Goal: Task Accomplishment & Management: Manage account settings

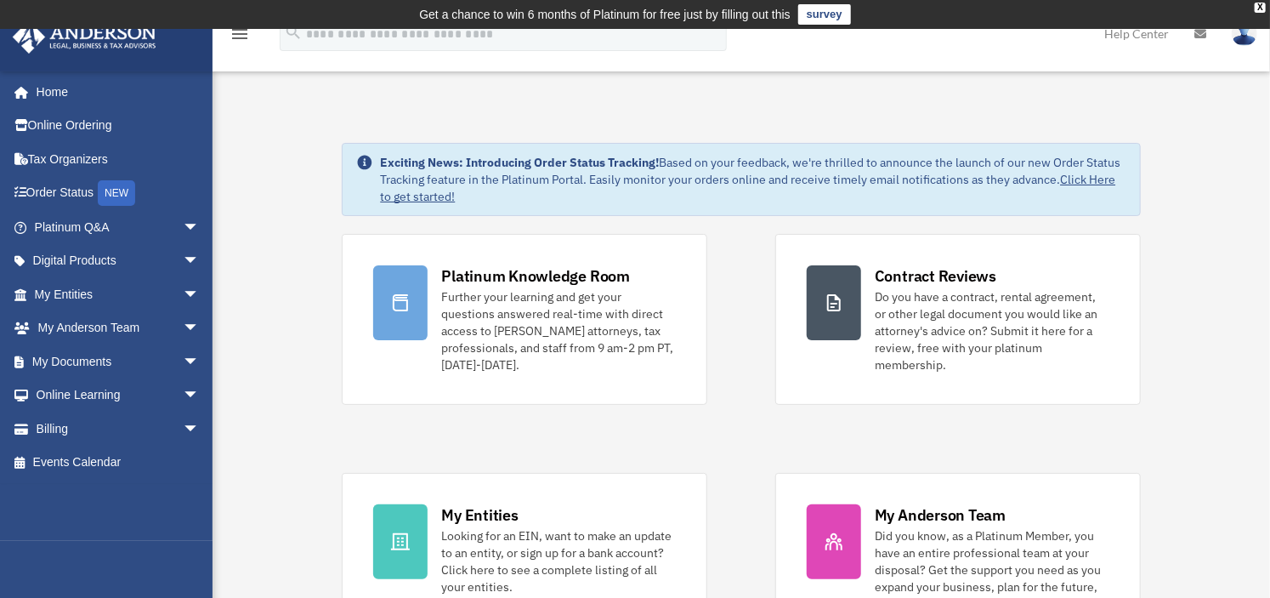
click at [1190, 32] on link at bounding box center [1200, 33] width 37 height 67
click at [1199, 32] on icon at bounding box center [1201, 34] width 12 height 12
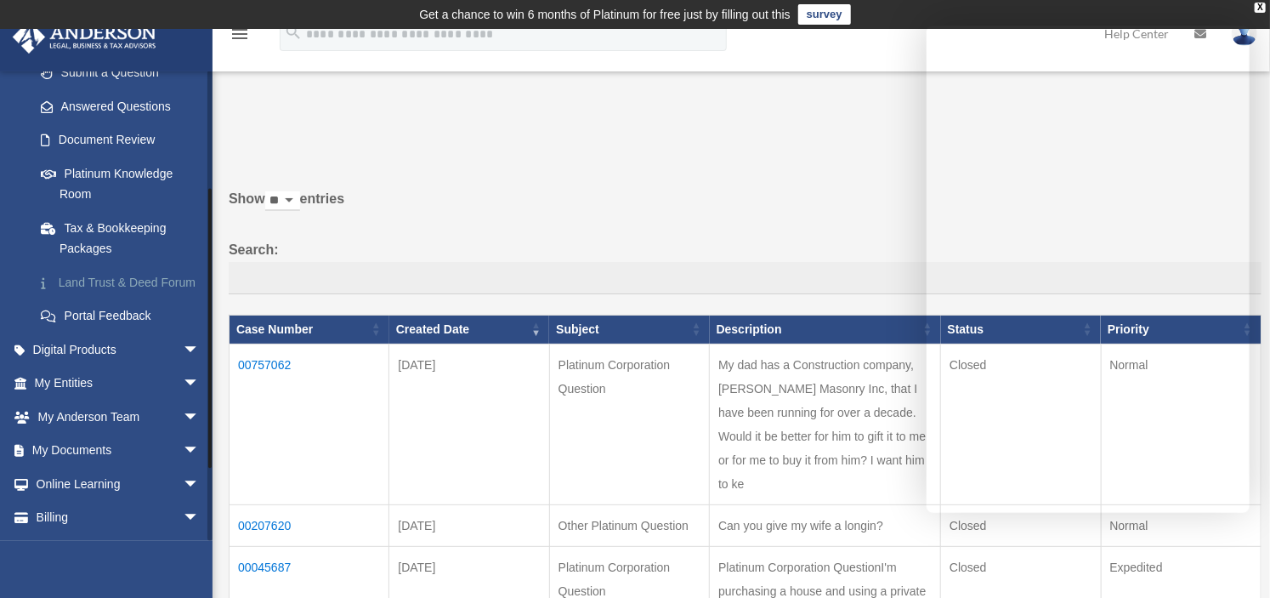
scroll to position [306, 0]
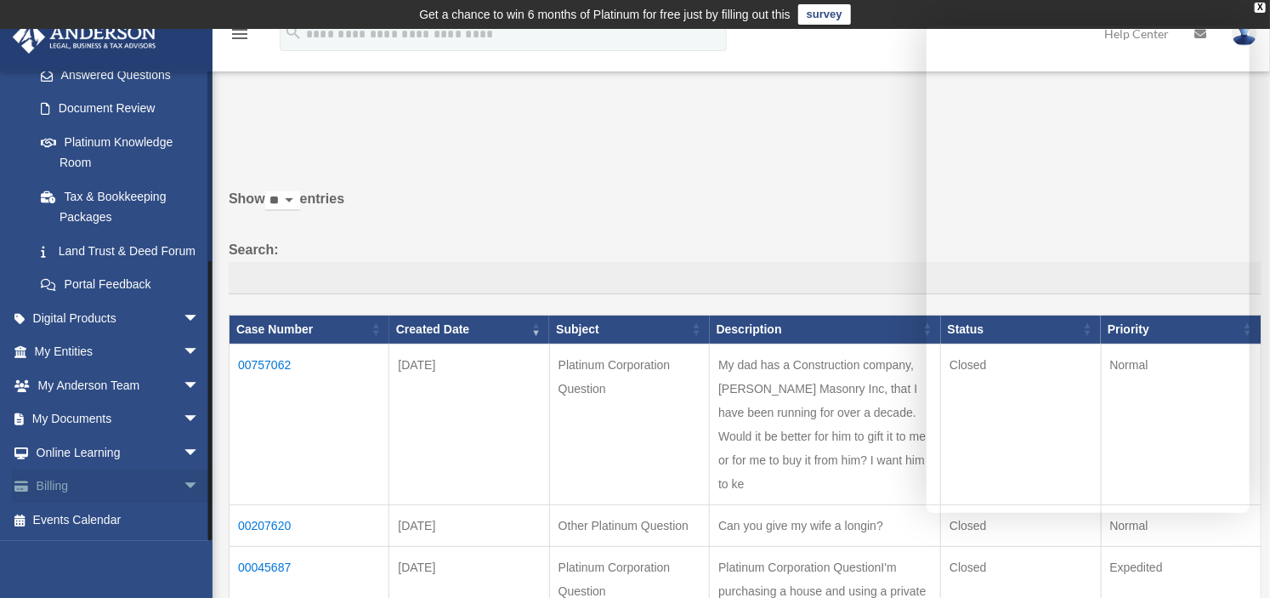
click at [60, 489] on link "Billing arrow_drop_down" at bounding box center [118, 486] width 213 height 34
click at [183, 490] on span "arrow_drop_down" at bounding box center [200, 486] width 34 height 35
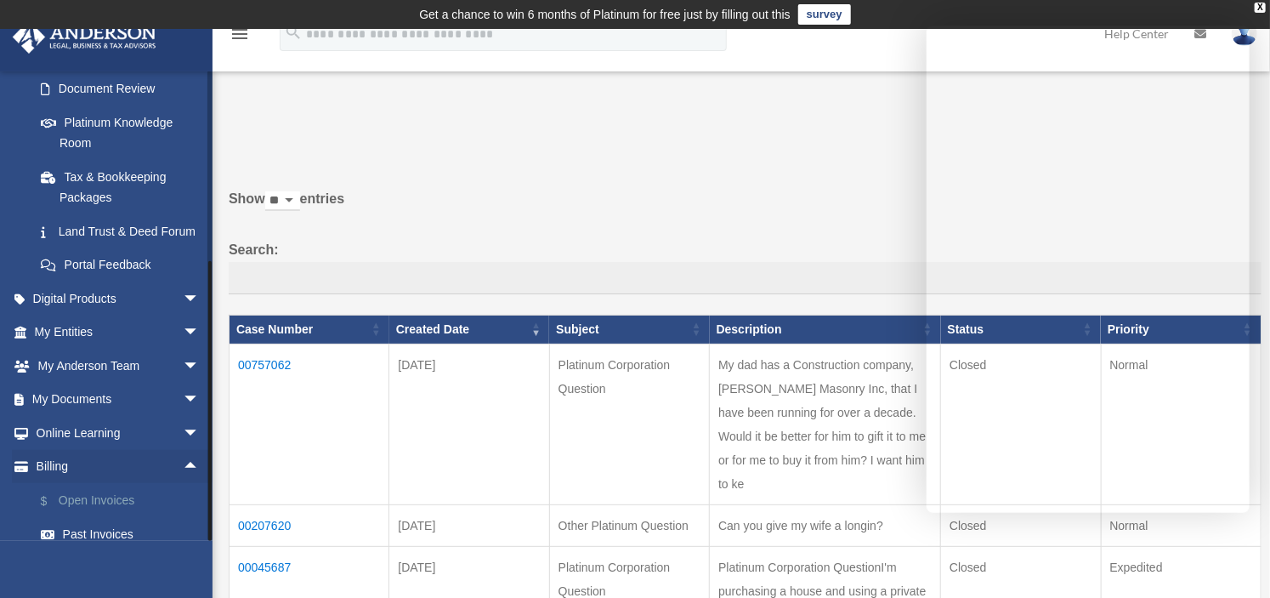
click at [111, 518] on link "$ Open Invoices" at bounding box center [125, 500] width 202 height 35
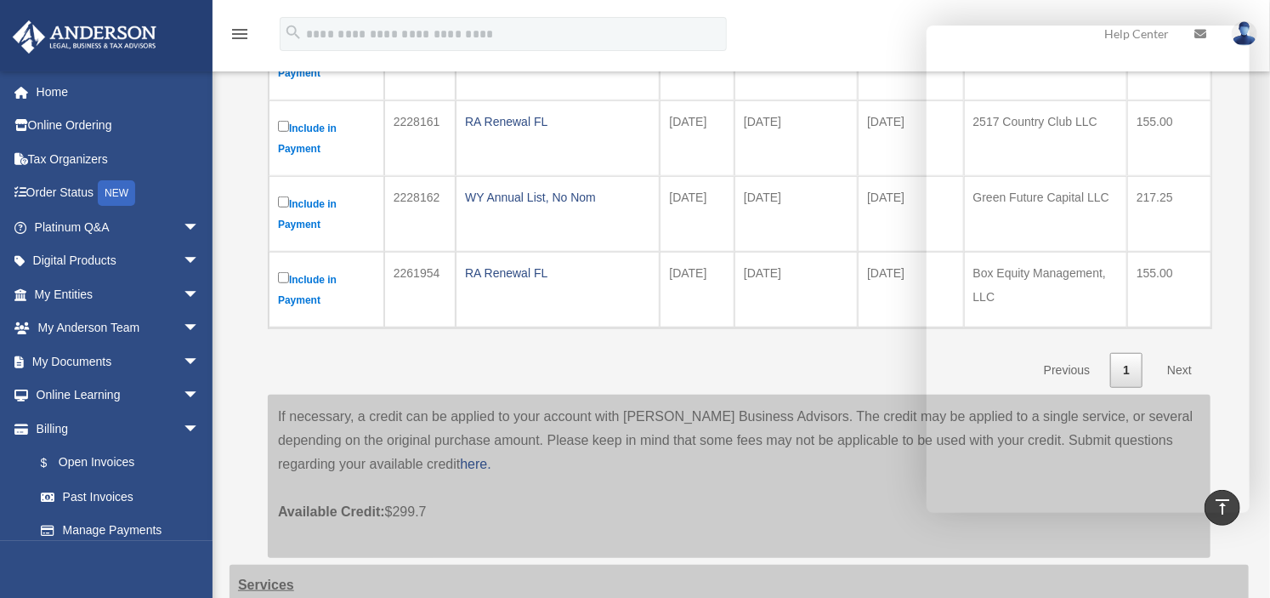
scroll to position [595, 0]
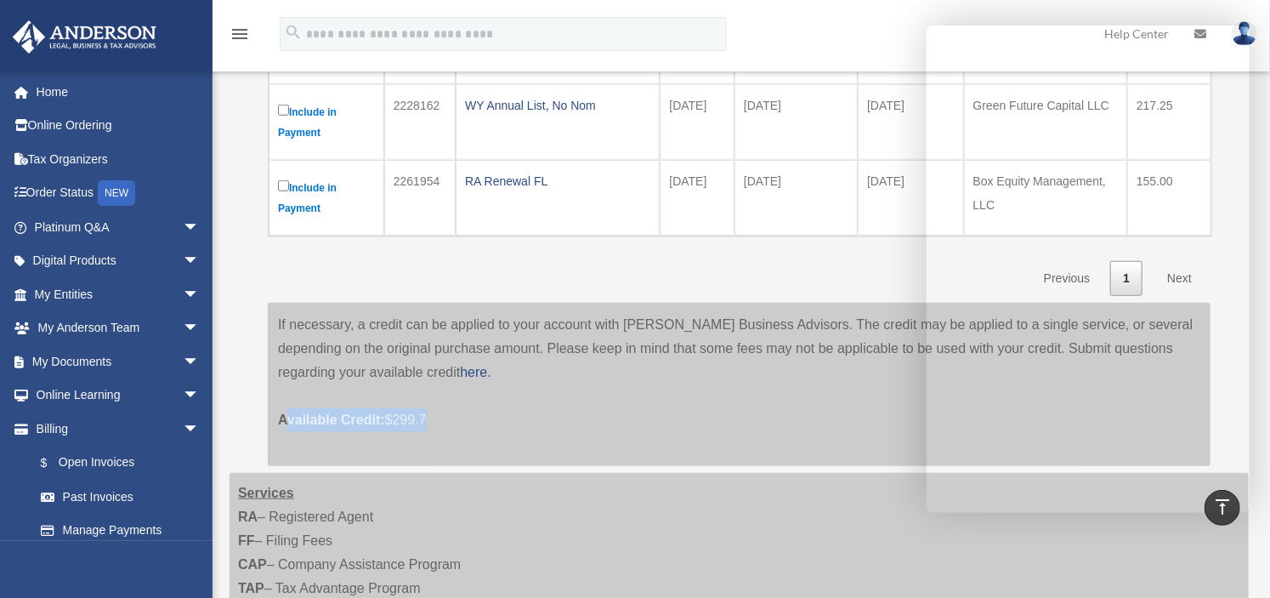
drag, startPoint x: 435, startPoint y: 415, endPoint x: 276, endPoint y: 423, distance: 159.2
click at [276, 423] on div "If necessary, a credit can be applied to your account with [PERSON_NAME] Busine…" at bounding box center [739, 384] width 943 height 163
copy p "Available Credit: $299.7"
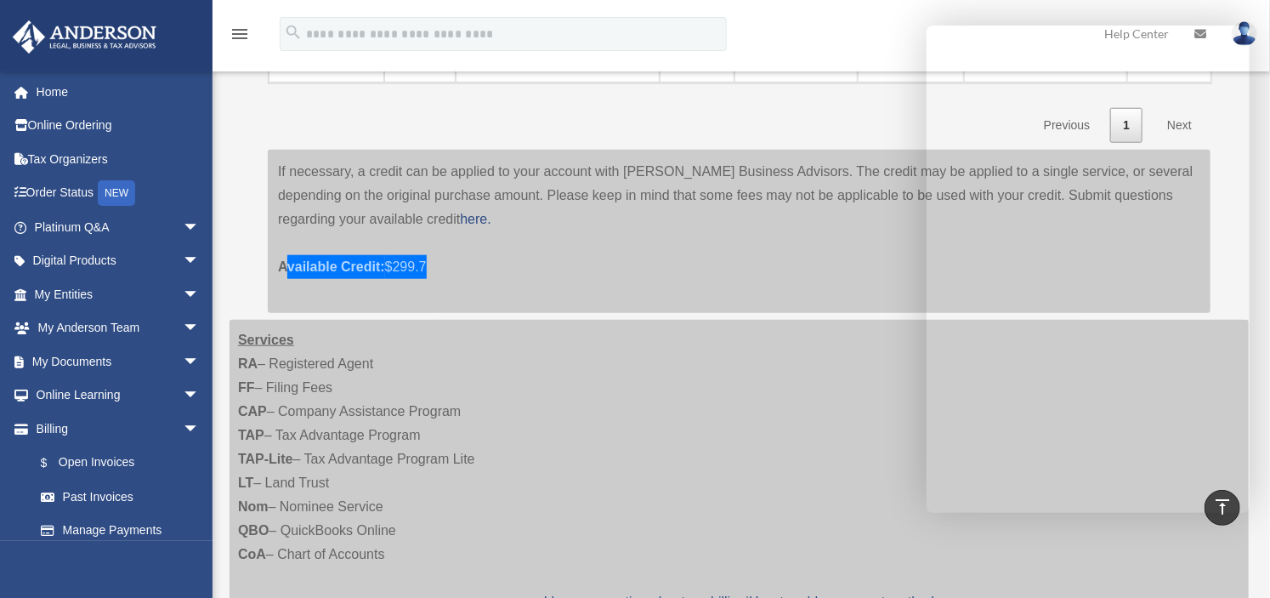
scroll to position [850, 0]
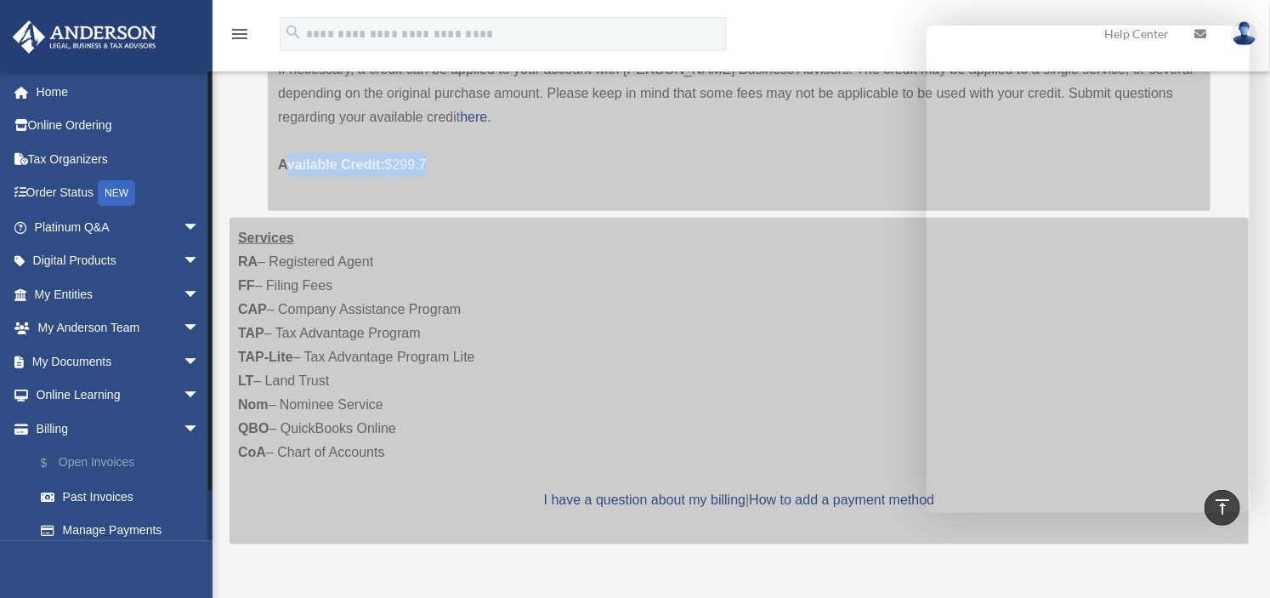
click at [71, 463] on link "$ Open Invoices" at bounding box center [125, 463] width 202 height 35
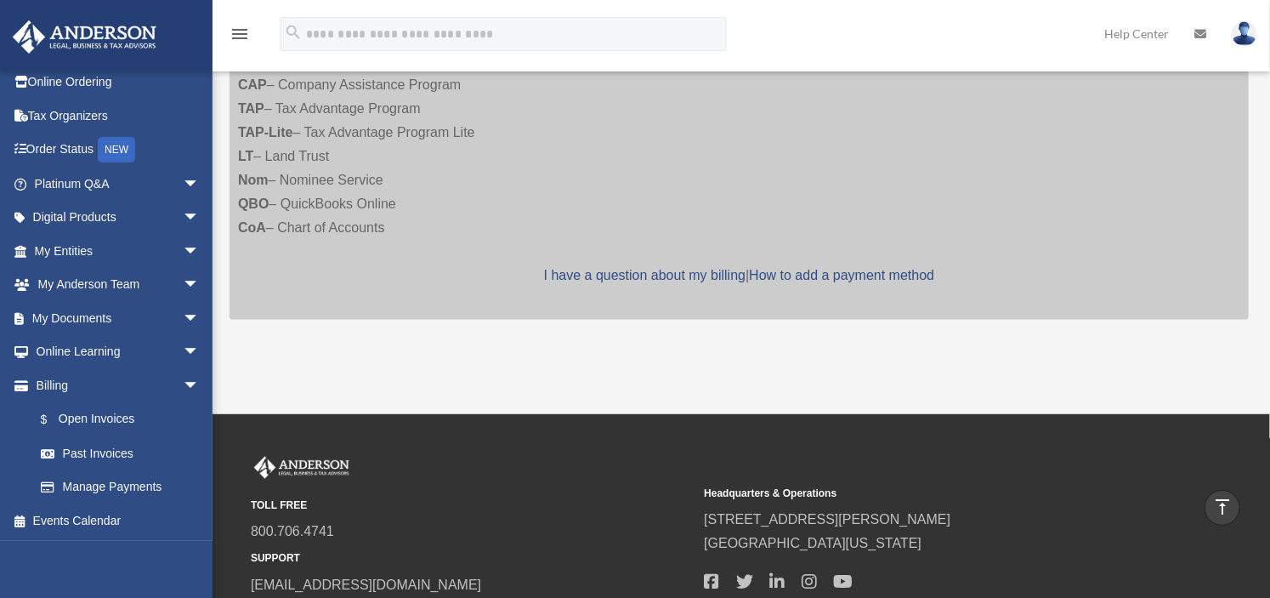
scroll to position [1190, 0]
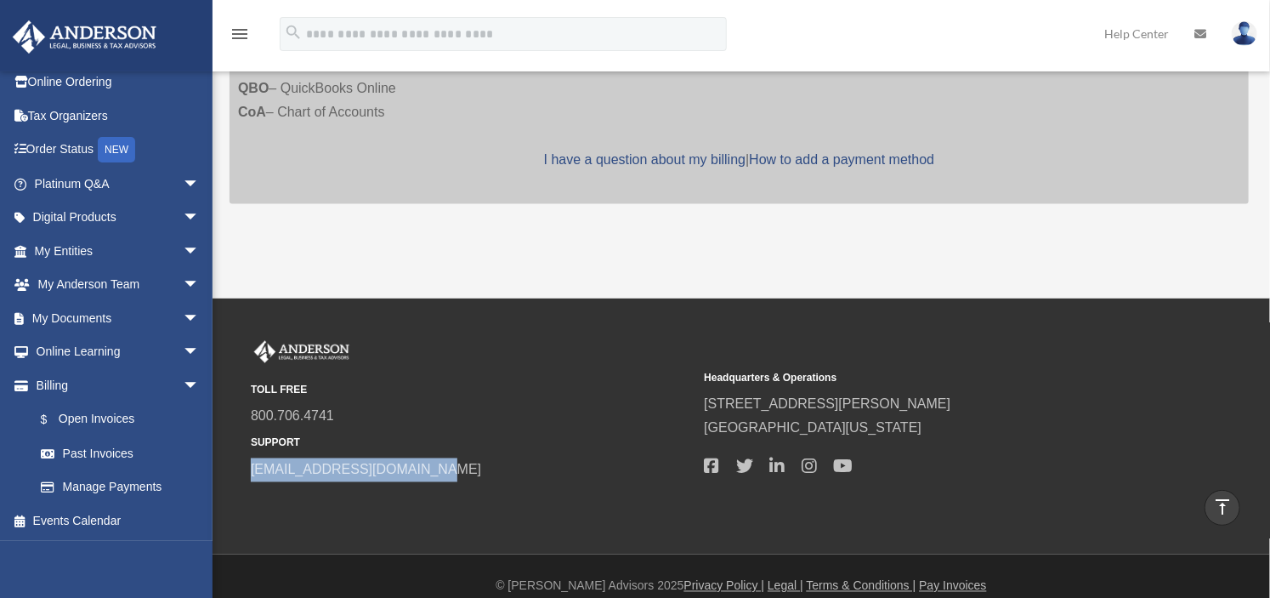
drag, startPoint x: 430, startPoint y: 458, endPoint x: 227, endPoint y: 470, distance: 203.6
click at [227, 470] on div "TOLL FREE 800.706.4741 SUPPORT info@andersonadvisors.com Headquarters & Operati…" at bounding box center [741, 426] width 1032 height 171
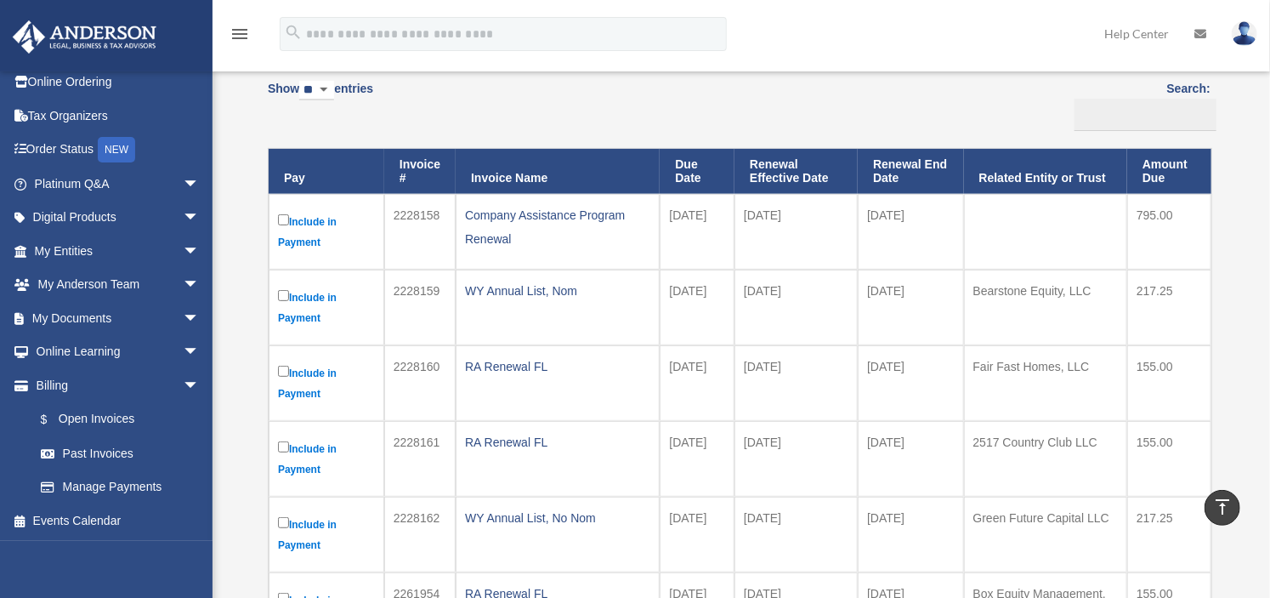
scroll to position [0, 0]
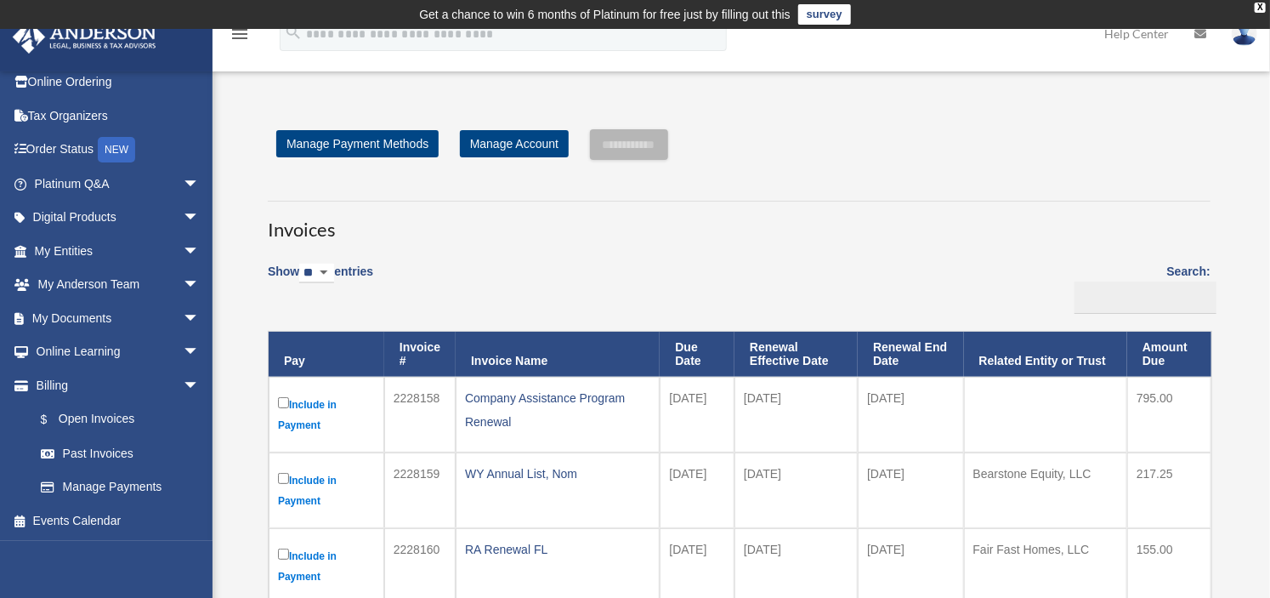
click at [1150, 39] on link "Help Center" at bounding box center [1137, 33] width 90 height 67
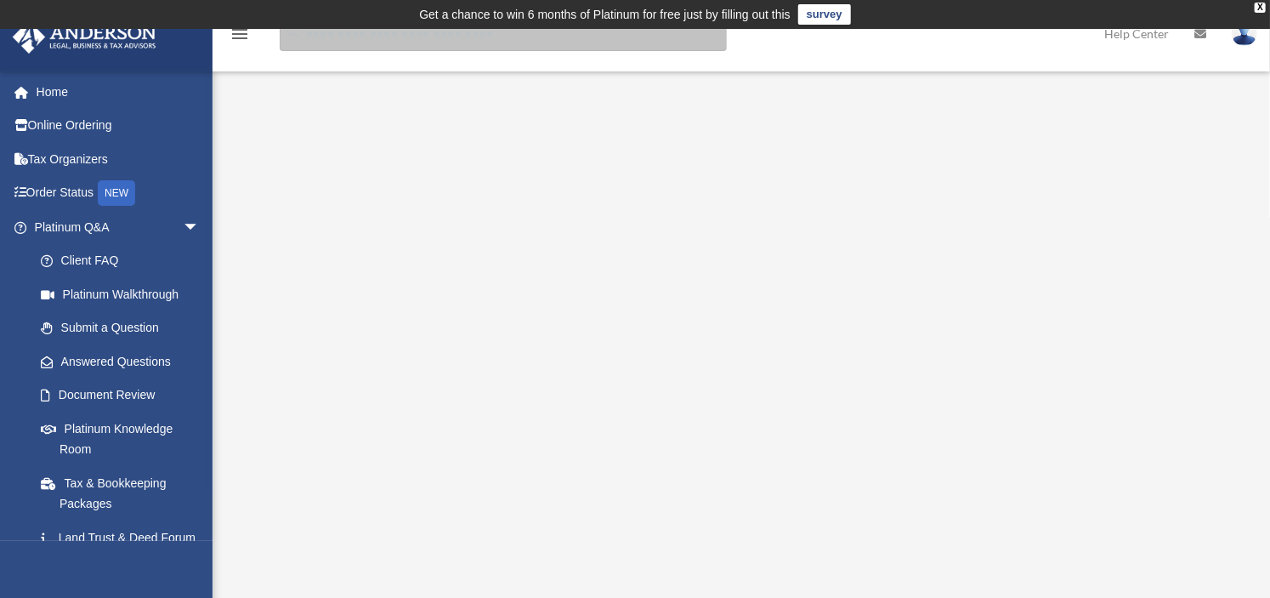
click at [423, 40] on input "search" at bounding box center [503, 34] width 447 height 34
type input "**********"
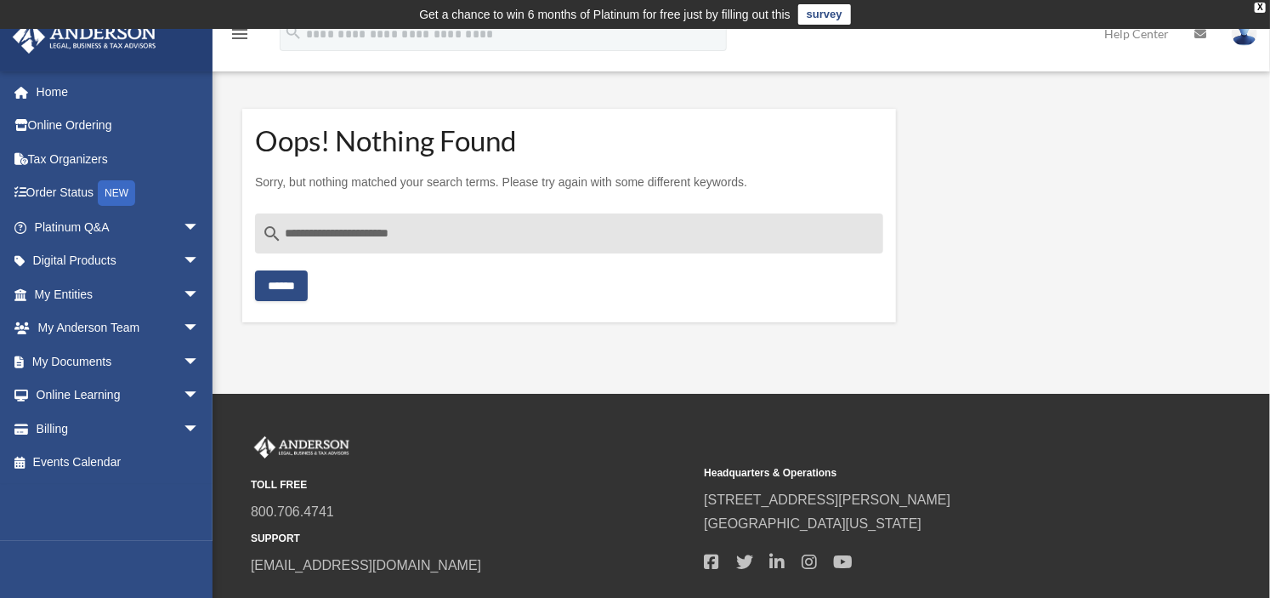
click at [1194, 40] on link at bounding box center [1200, 33] width 37 height 67
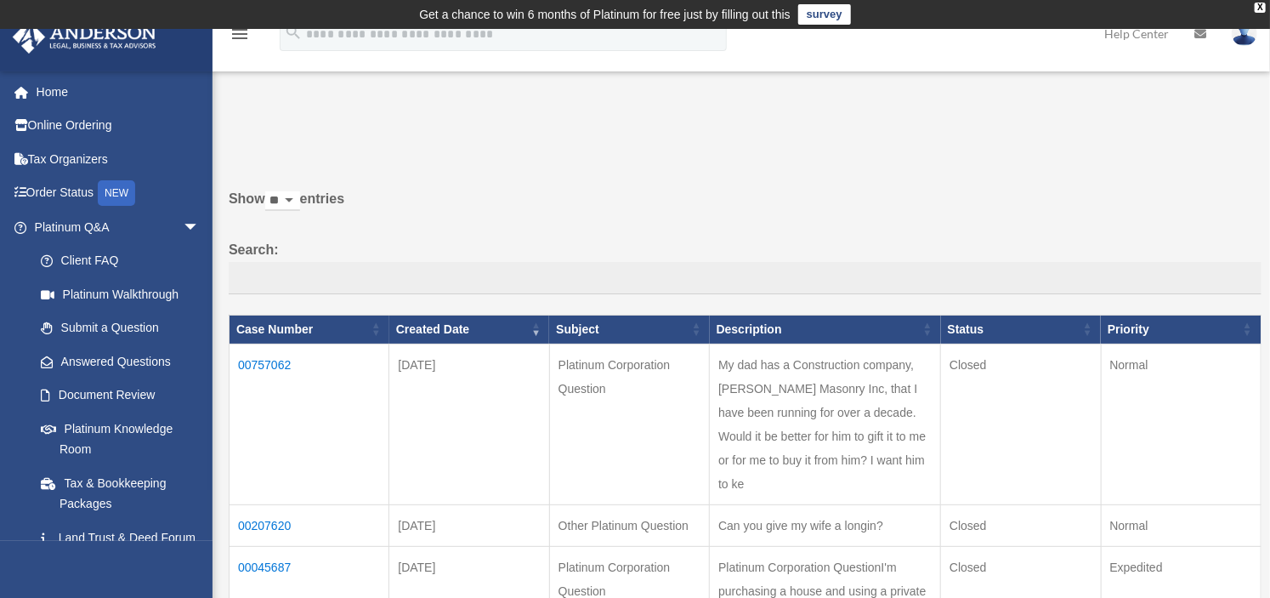
click at [234, 39] on icon "menu" at bounding box center [240, 34] width 20 height 20
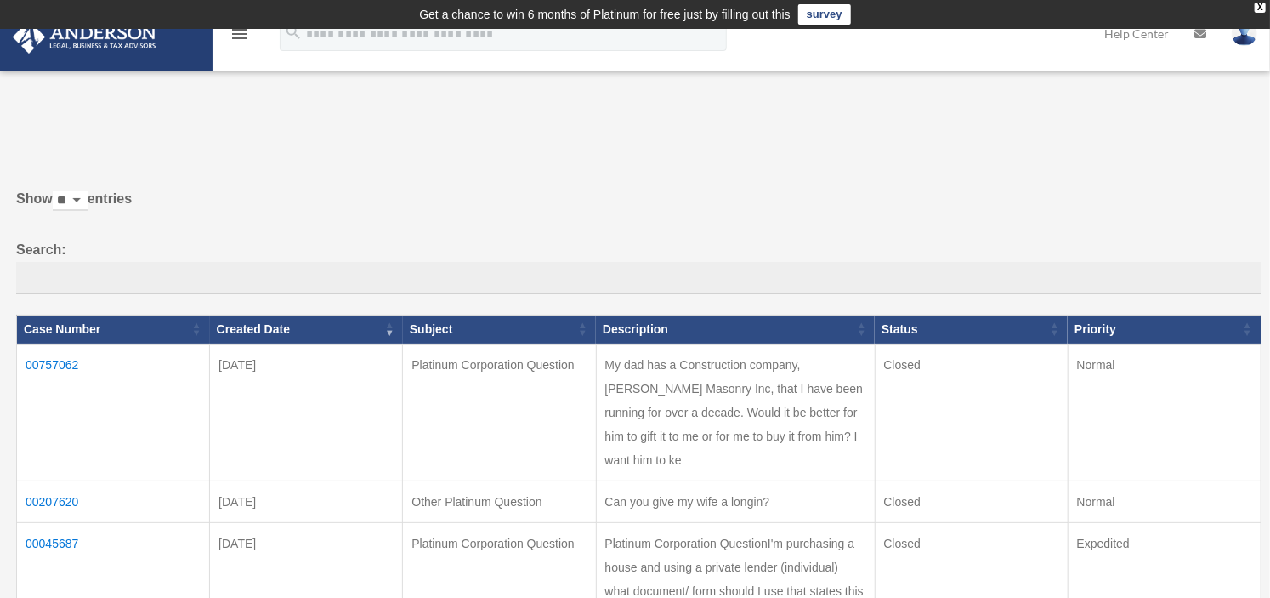
click at [234, 39] on icon "menu" at bounding box center [240, 34] width 20 height 20
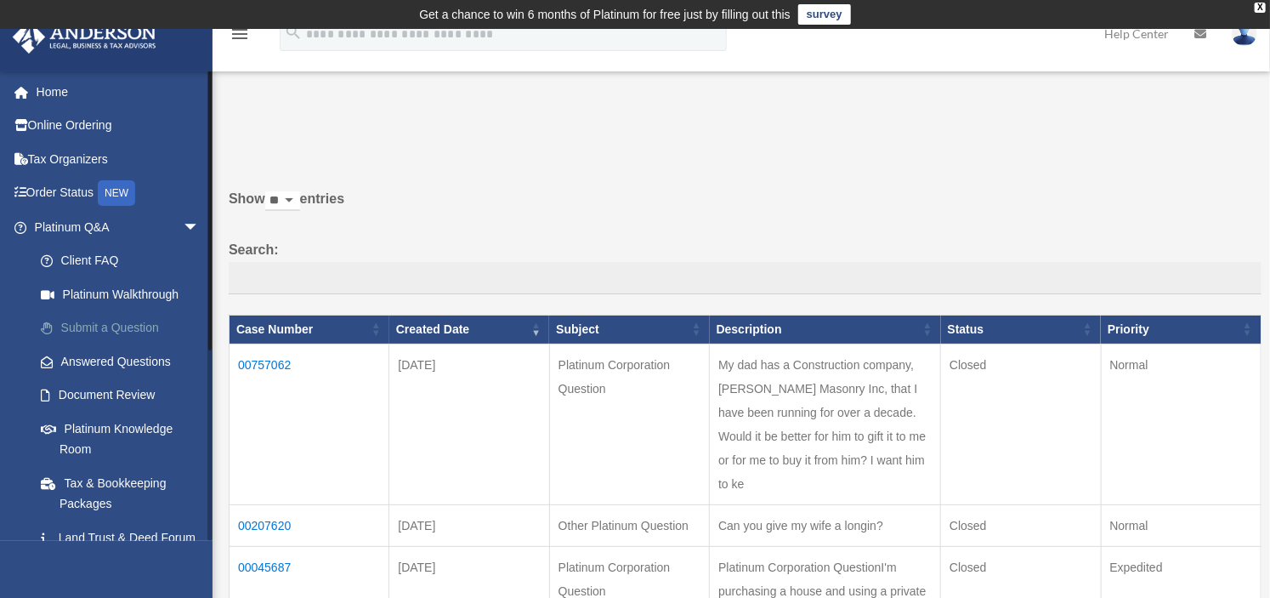
click at [122, 332] on link "Submit a Question" at bounding box center [125, 328] width 202 height 34
click at [123, 332] on link "Submit a Question" at bounding box center [125, 328] width 202 height 34
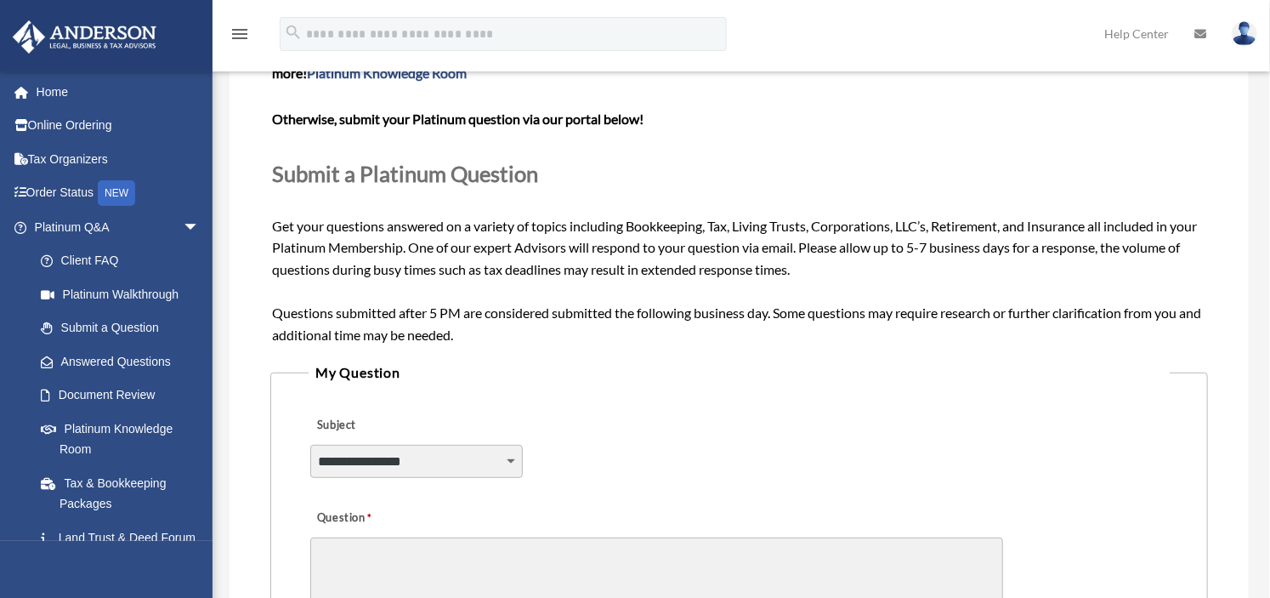
scroll to position [170, 0]
click at [481, 466] on select "**********" at bounding box center [416, 460] width 213 height 32
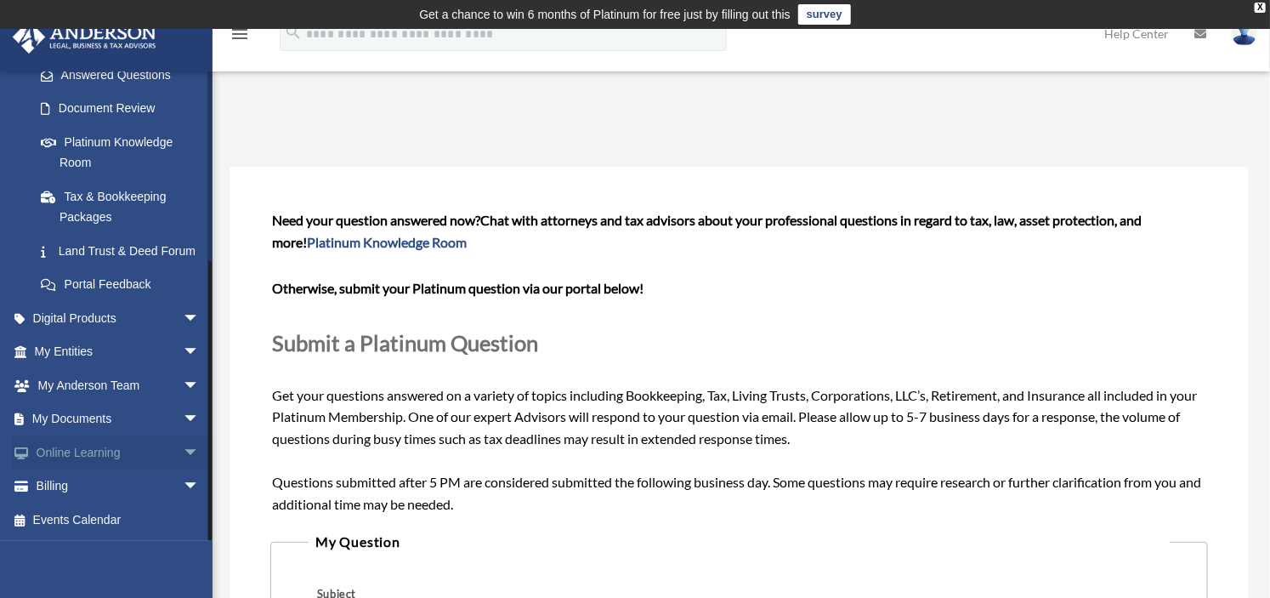
scroll to position [306, 0]
click at [186, 488] on span "arrow_drop_down" at bounding box center [200, 486] width 34 height 35
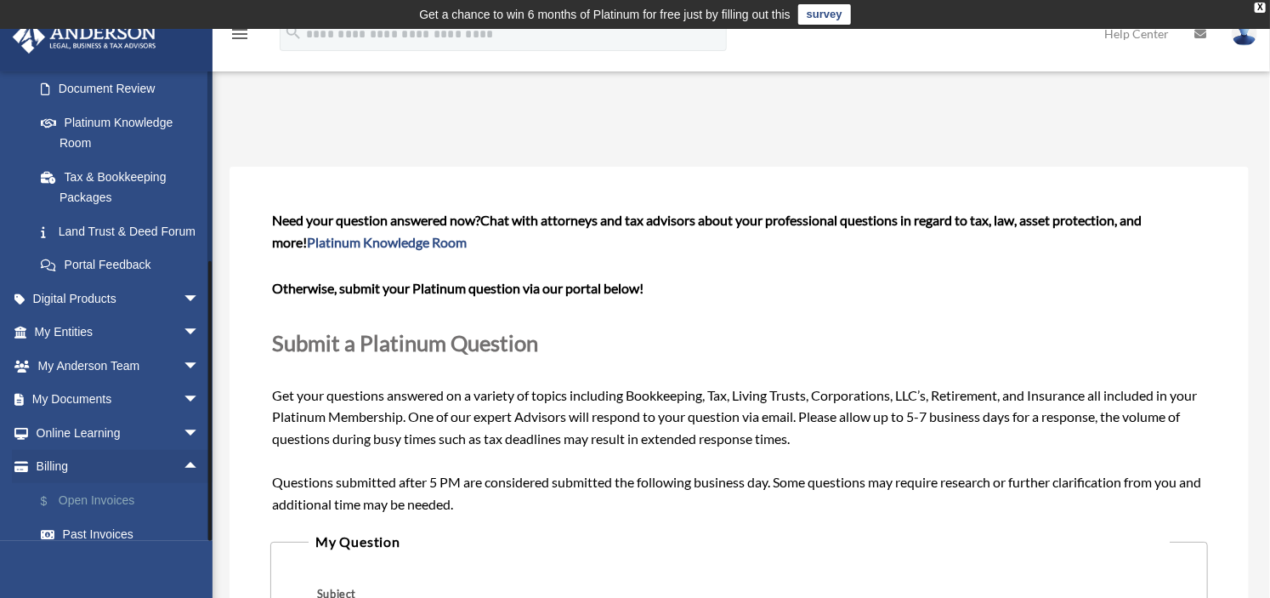
click at [118, 518] on link "$ Open Invoices" at bounding box center [125, 500] width 202 height 35
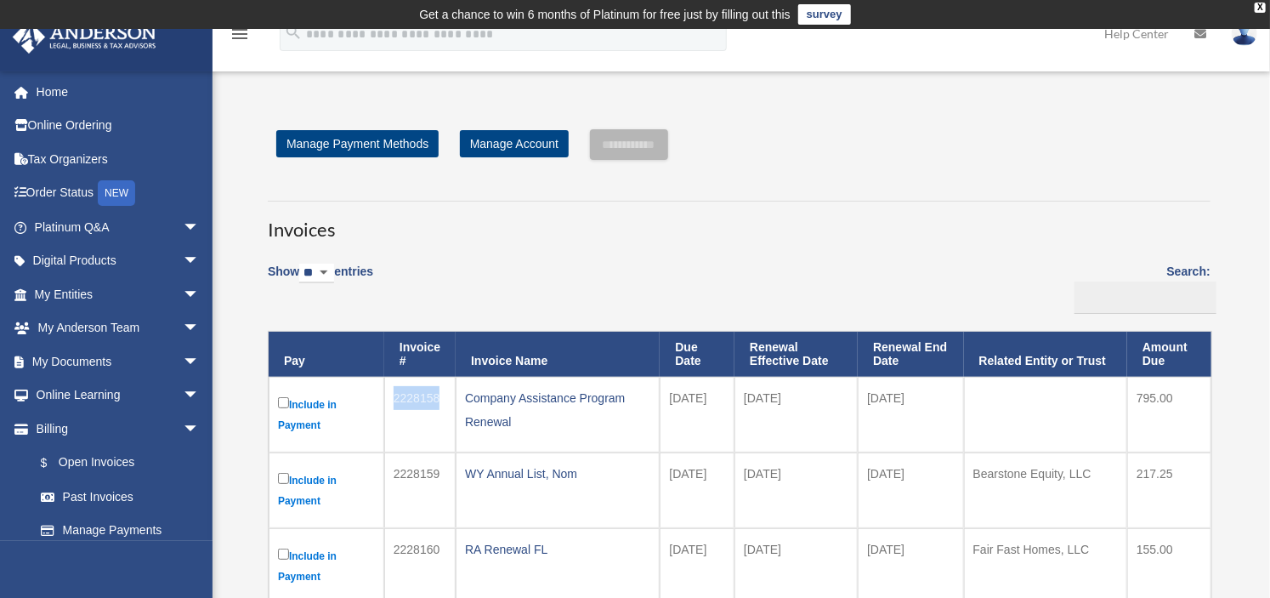
drag, startPoint x: 440, startPoint y: 397, endPoint x: 395, endPoint y: 396, distance: 45.9
click at [395, 396] on td "2228158" at bounding box center [419, 415] width 71 height 76
copy td "2228158"
drag, startPoint x: 442, startPoint y: 474, endPoint x: 391, endPoint y: 478, distance: 51.2
click at [391, 478] on td "2228159" at bounding box center [419, 490] width 71 height 76
